Goal: Navigation & Orientation: Find specific page/section

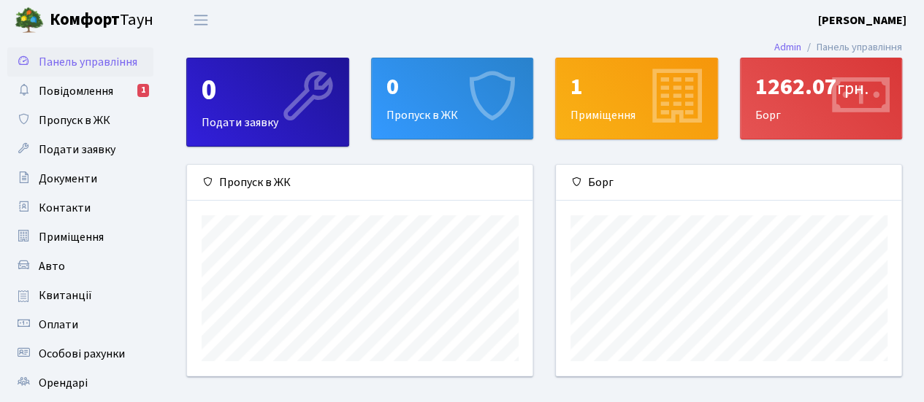
scroll to position [210, 346]
click at [826, 88] on icon at bounding box center [858, 98] width 69 height 69
click at [72, 294] on span "Квитанції" at bounding box center [65, 296] width 53 height 16
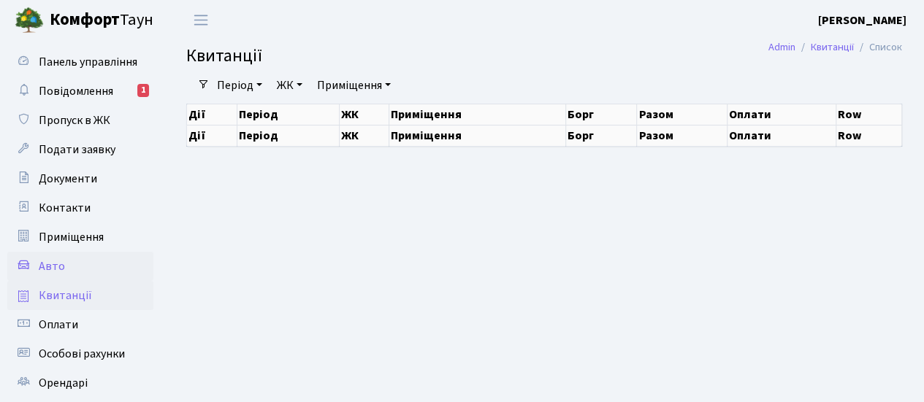
select select "25"
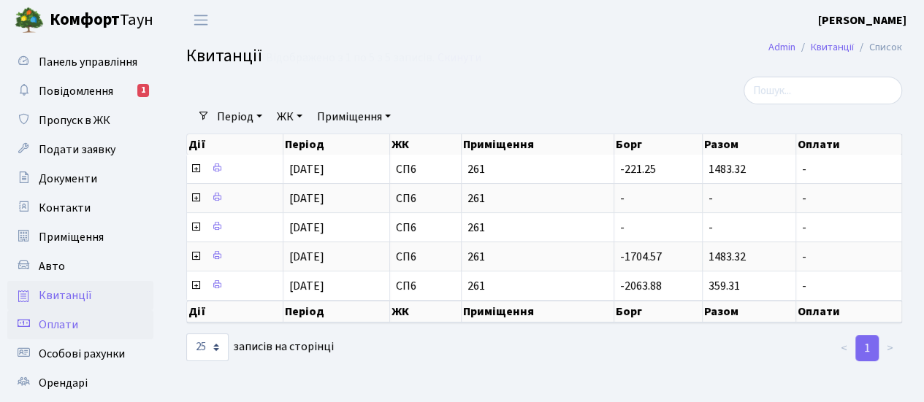
click at [75, 332] on span "Оплати" at bounding box center [58, 325] width 39 height 16
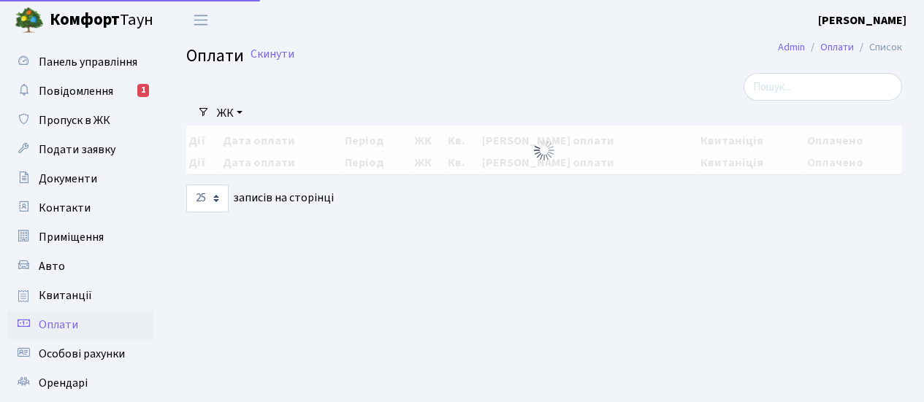
select select "25"
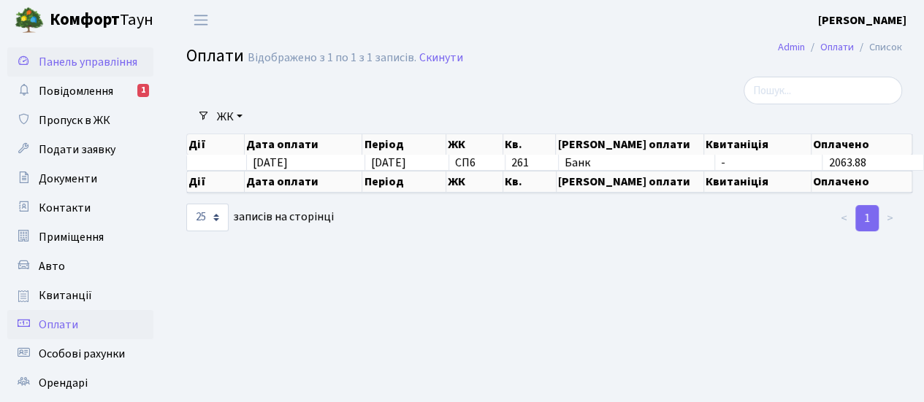
click at [89, 70] on span "Панель управління" at bounding box center [88, 62] width 99 height 16
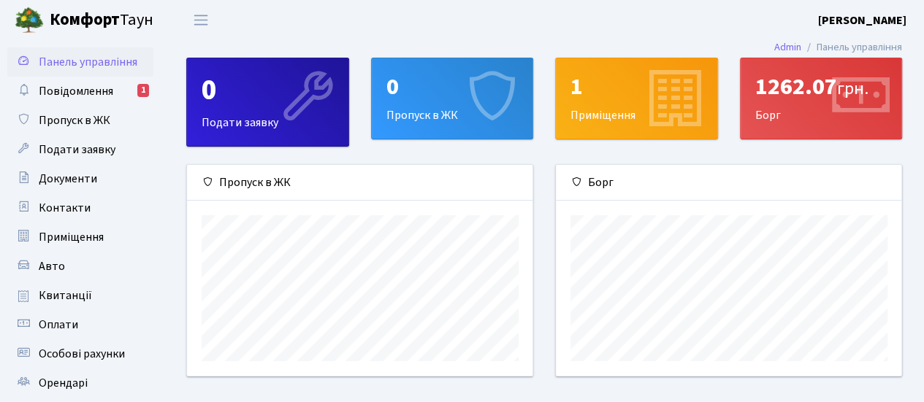
click at [648, 100] on icon at bounding box center [674, 98] width 69 height 69
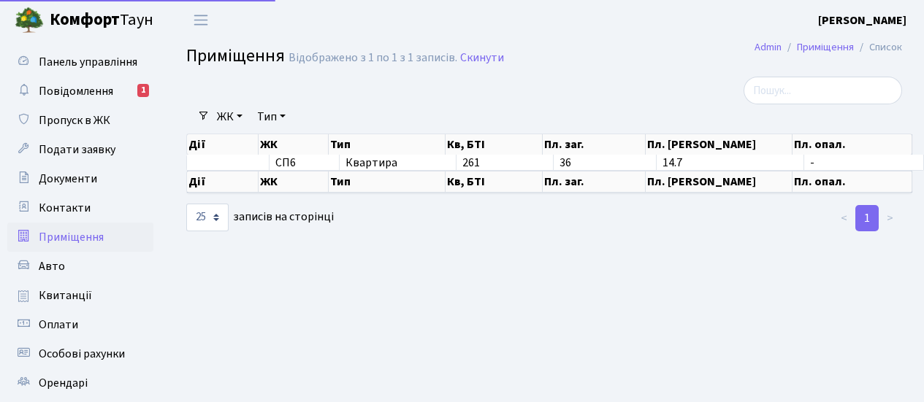
select select "25"
click at [95, 94] on span "Повідомлення" at bounding box center [76, 91] width 74 height 16
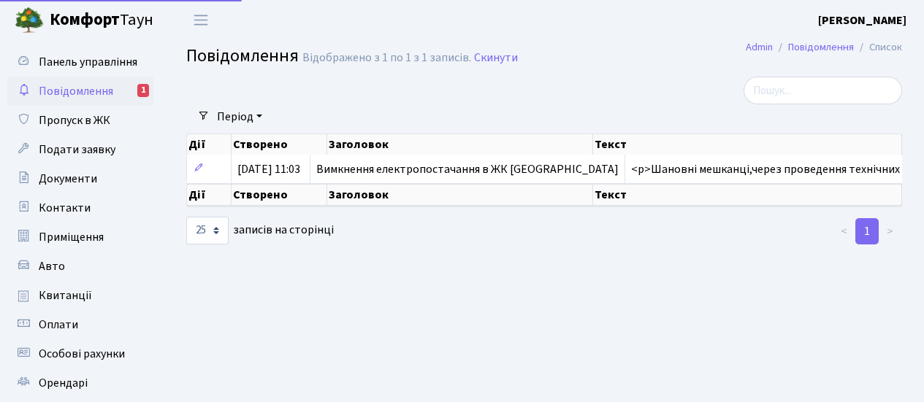
select select "25"
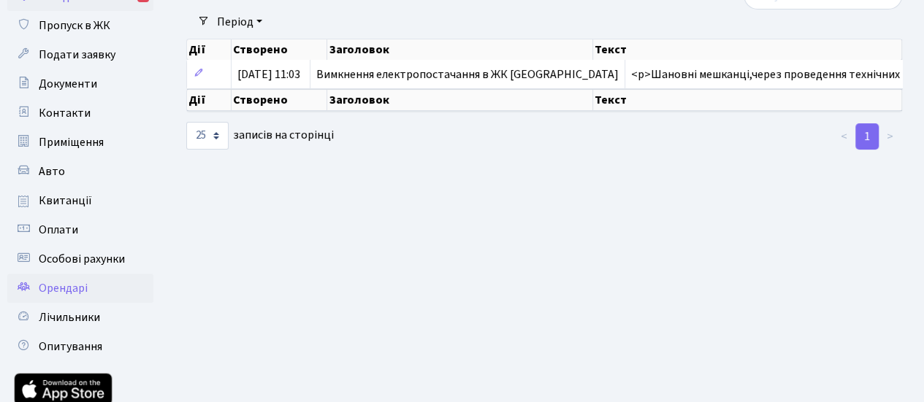
scroll to position [50, 0]
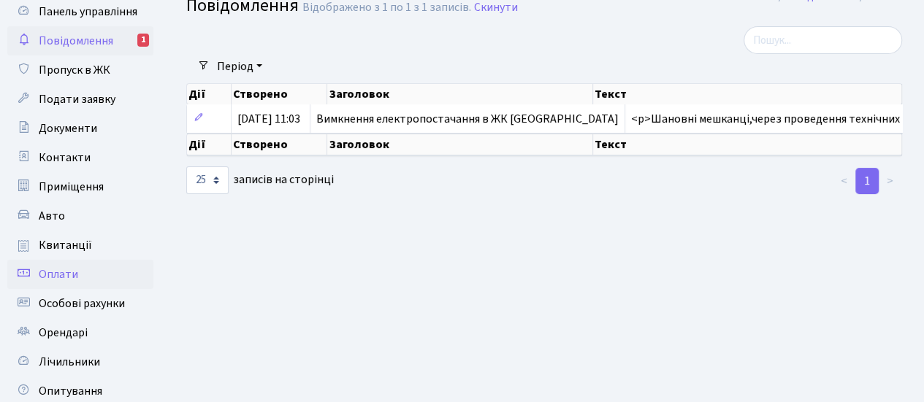
click at [67, 270] on span "Оплати" at bounding box center [58, 274] width 39 height 16
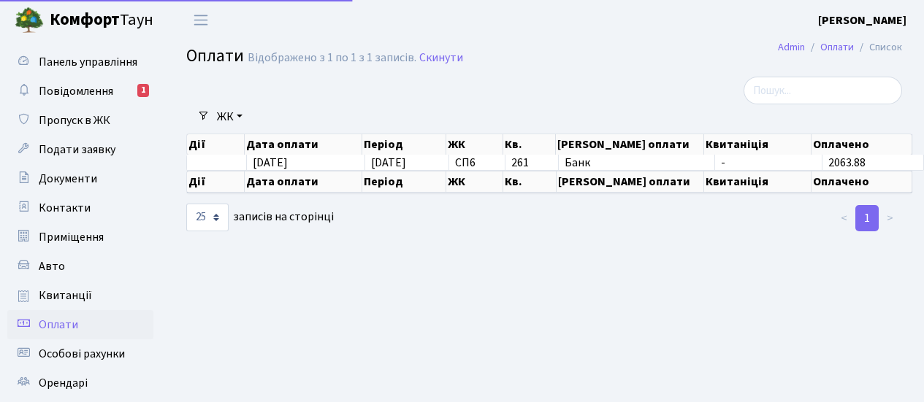
select select "25"
click at [894, 15] on b "[PERSON_NAME]" at bounding box center [862, 20] width 88 height 16
click at [892, 16] on b "[PERSON_NAME]" at bounding box center [862, 20] width 88 height 16
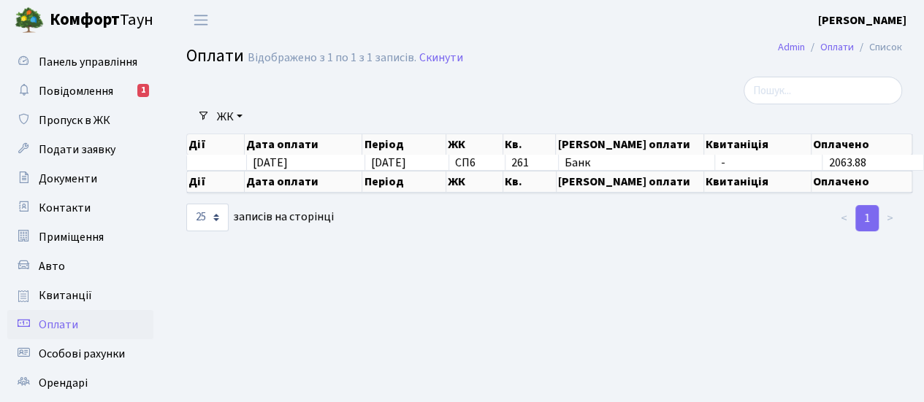
click at [885, 19] on b "[PERSON_NAME]" at bounding box center [862, 20] width 88 height 16
click at [810, 79] on link "Вийти" at bounding box center [832, 80] width 145 height 23
